Goal: Navigation & Orientation: Understand site structure

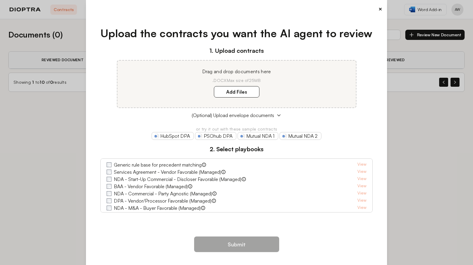
click at [380, 8] on button "×" at bounding box center [380, 9] width 4 height 8
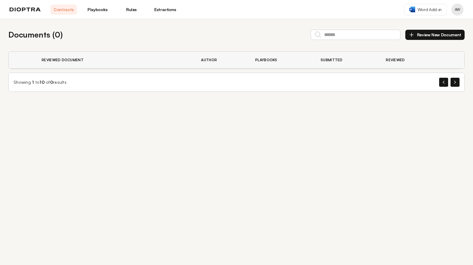
click at [102, 7] on link "Playbooks" at bounding box center [97, 9] width 27 height 10
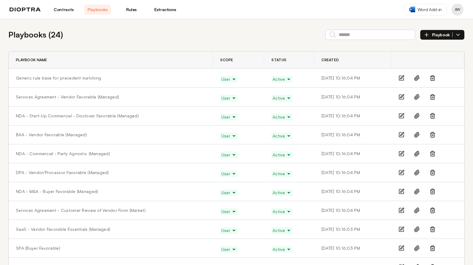
click at [435, 78] on div at bounding box center [427, 78] width 59 height 6
click at [434, 78] on icon at bounding box center [433, 78] width 4 height 4
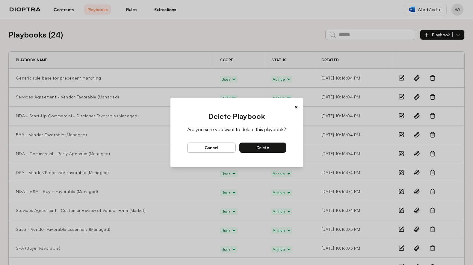
click at [274, 150] on button "delete" at bounding box center [262, 147] width 47 height 10
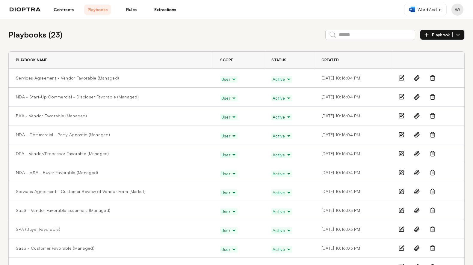
click at [133, 5] on link "Rules" at bounding box center [131, 9] width 27 height 10
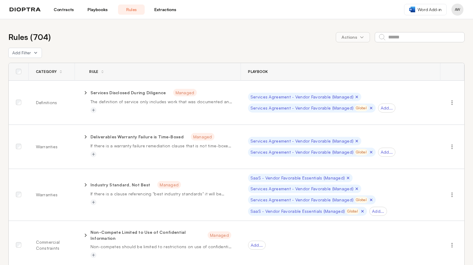
click at [163, 10] on link "Extractions" at bounding box center [165, 9] width 27 height 10
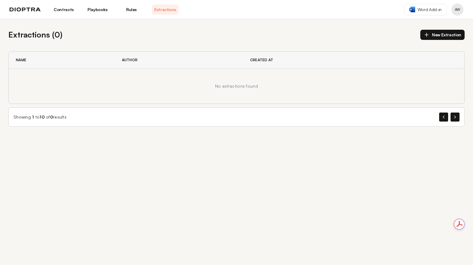
click at [172, 8] on link "Extractions" at bounding box center [165, 9] width 27 height 10
click at [34, 9] on img at bounding box center [25, 9] width 31 height 4
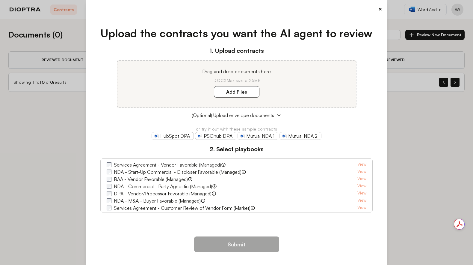
click at [380, 8] on button "×" at bounding box center [380, 9] width 4 height 8
